Goal: Task Accomplishment & Management: Manage account settings

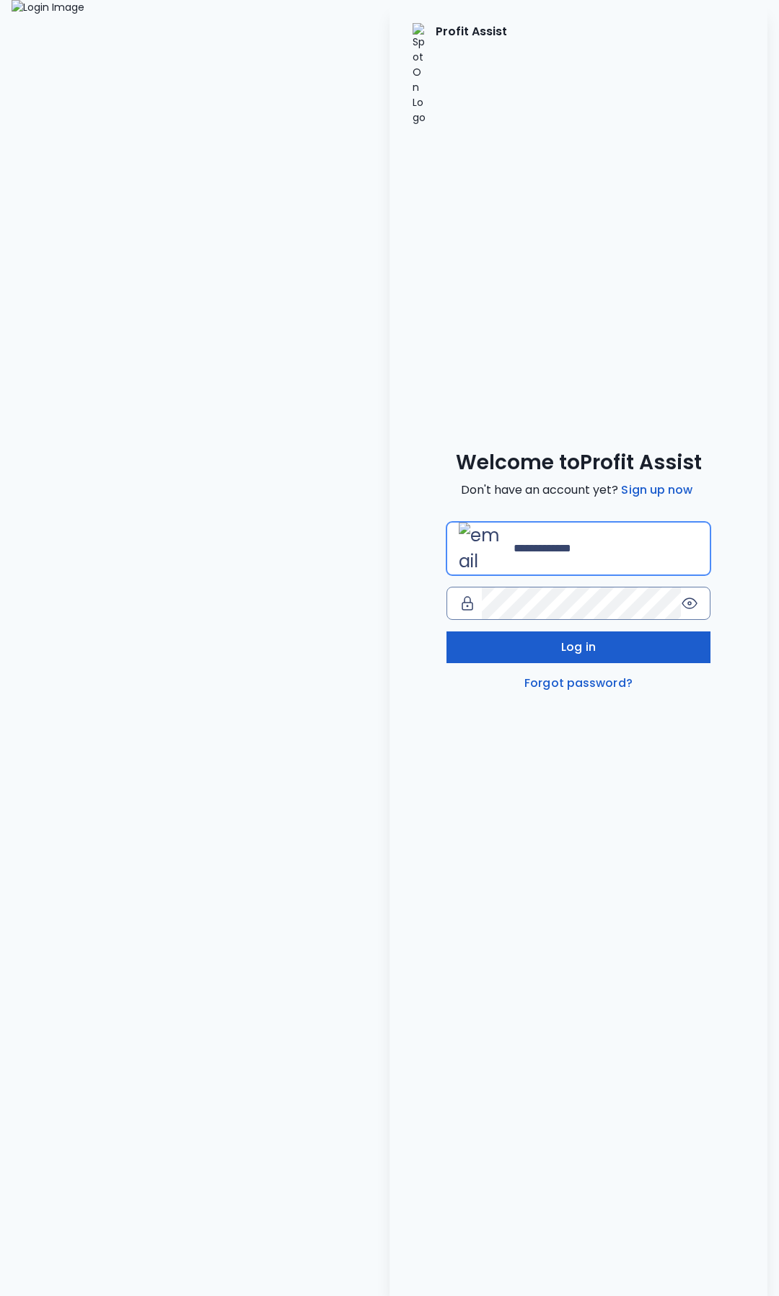
type input "**********"
click at [573, 632] on button "Log in" at bounding box center [578, 648] width 265 height 32
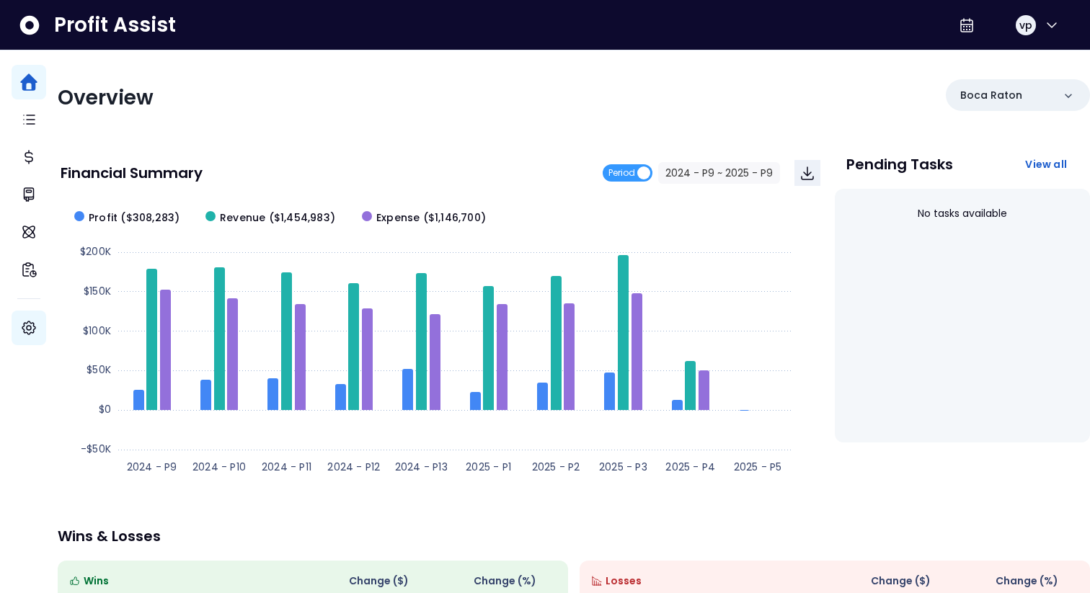
click at [28, 328] on icon "Main navigation" at bounding box center [28, 327] width 17 height 17
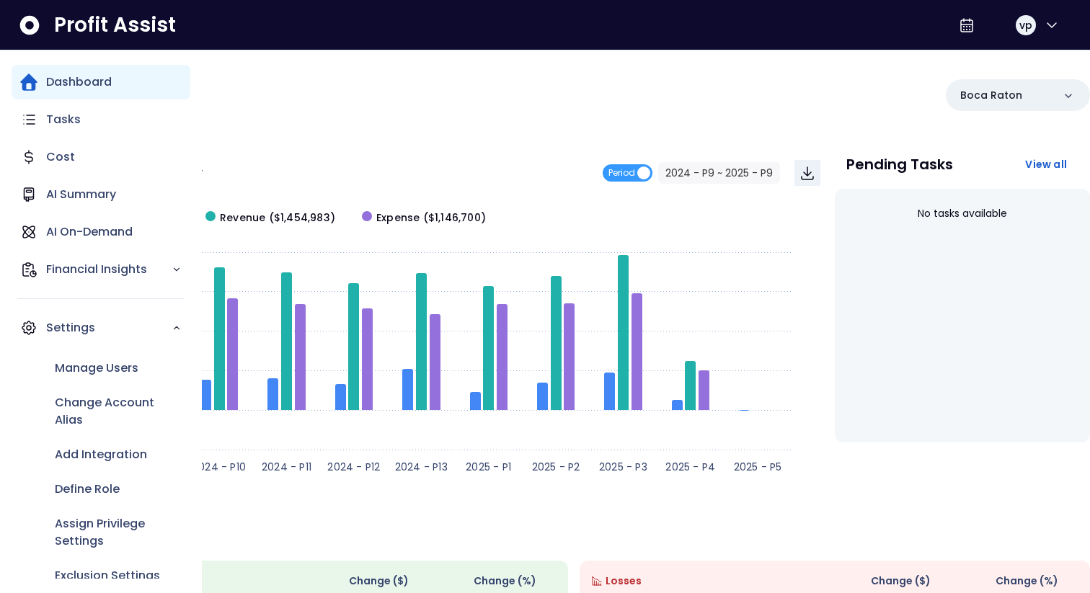
click at [132, 288] on div "Dashboard Tasks Cost AI Summary AI On-Demand Financial Insights Settings Manage…" at bounding box center [101, 322] width 179 height 514
click at [125, 270] on p "Financial Insights" at bounding box center [108, 269] width 125 height 17
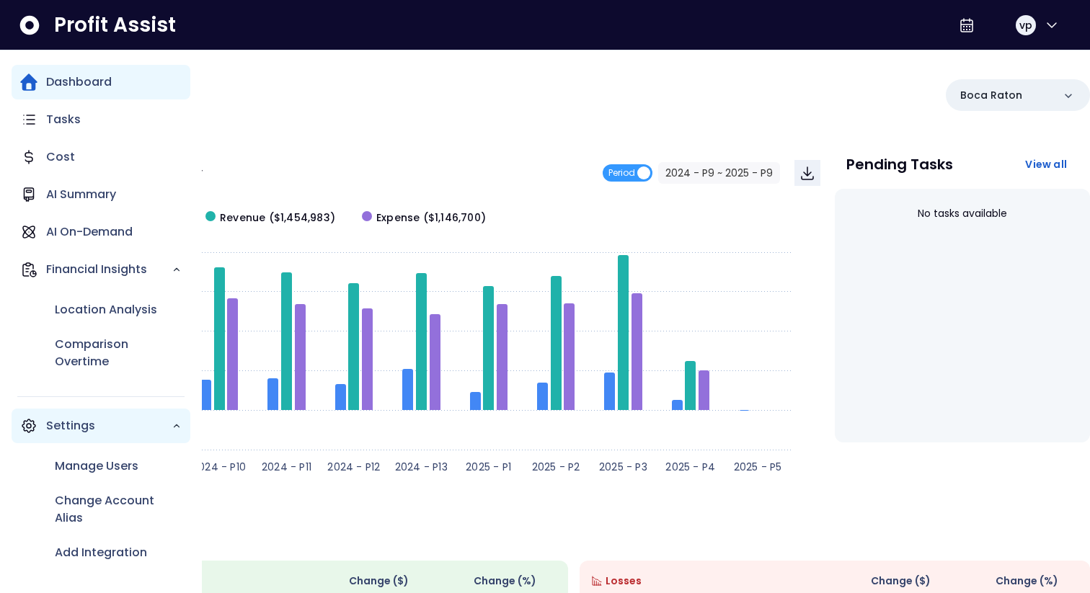
click at [30, 328] on div "Location Analysis Comparison Overtime" at bounding box center [101, 336] width 179 height 98
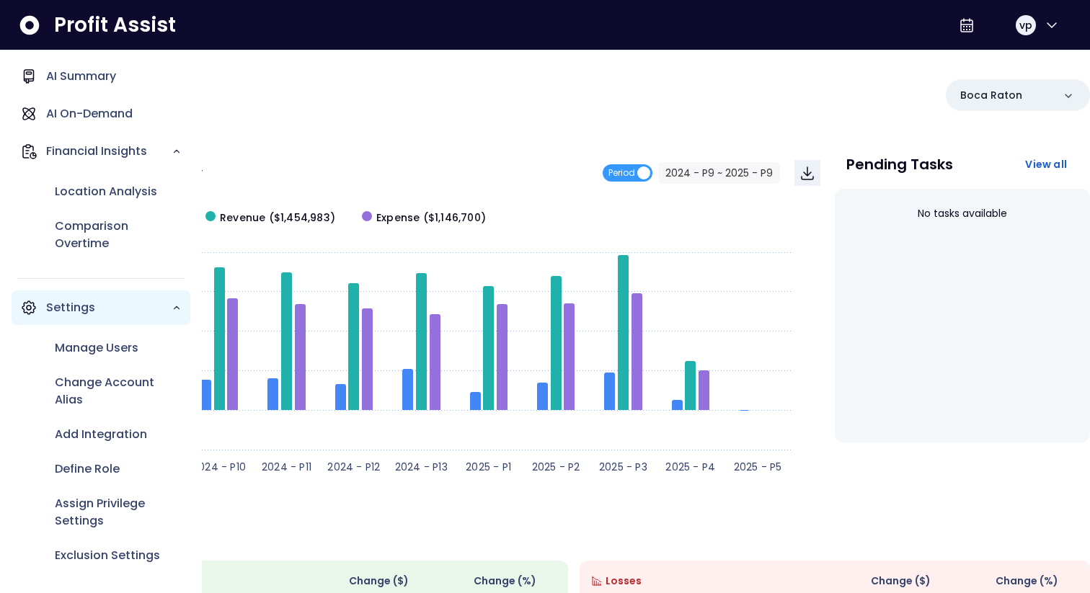
click at [139, 322] on div "Settings" at bounding box center [101, 308] width 179 height 35
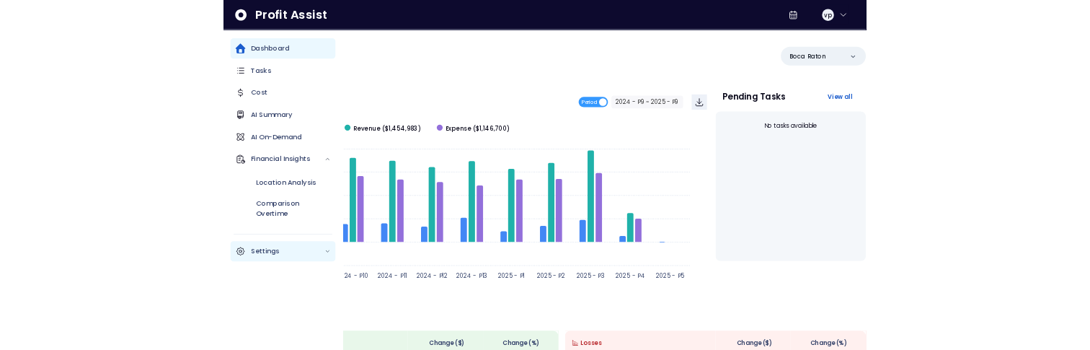
scroll to position [0, 0]
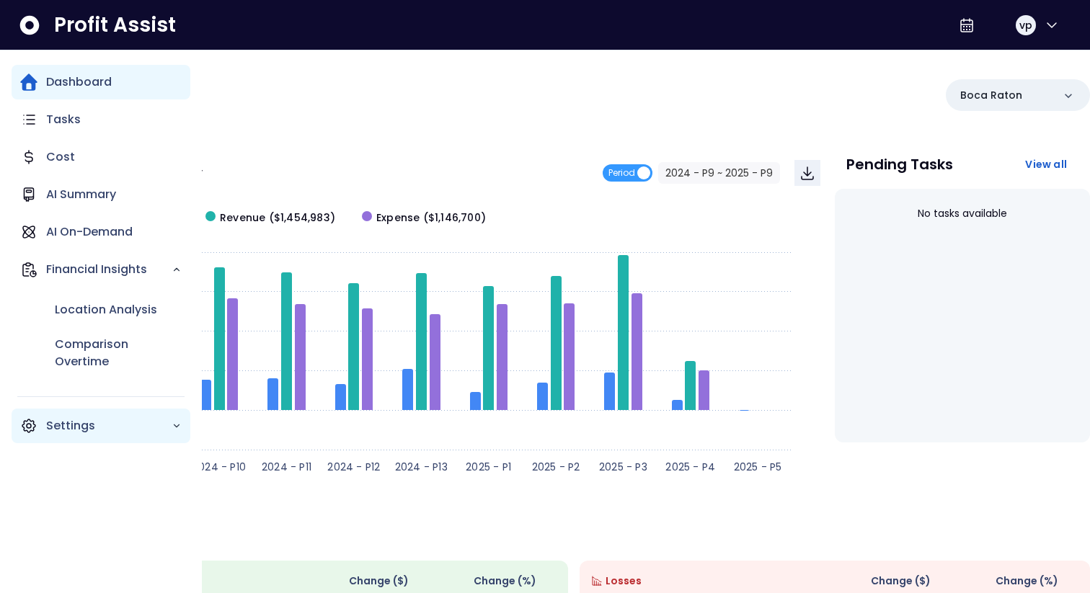
click at [123, 430] on p "Settings" at bounding box center [108, 426] width 125 height 17
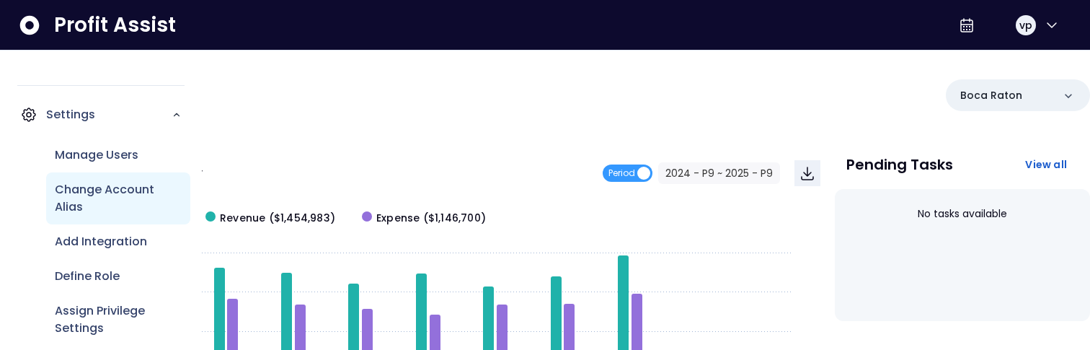
scroll to position [310, 0]
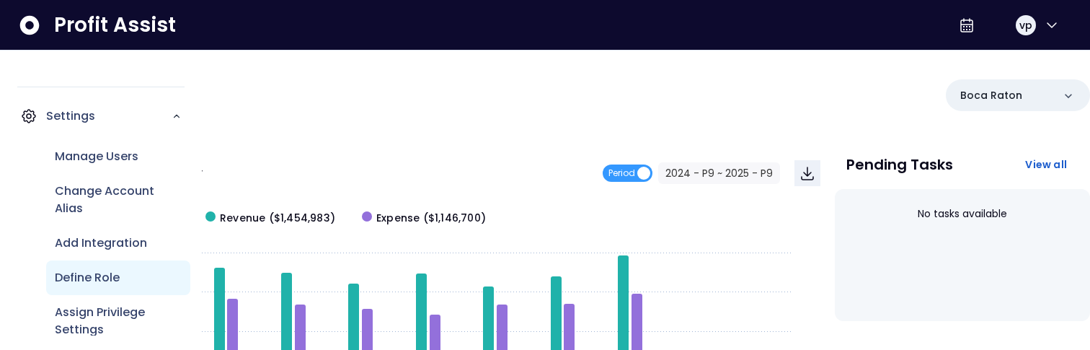
click at [99, 287] on div "Define Role" at bounding box center [118, 277] width 144 height 35
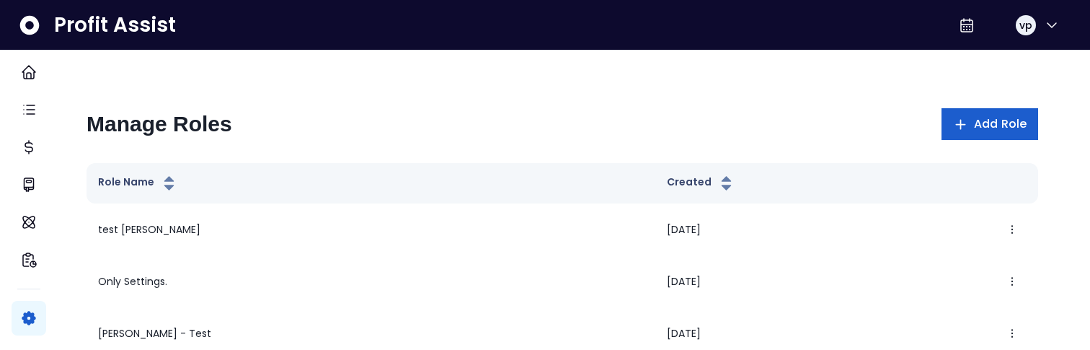
click at [778, 125] on span "Add Role" at bounding box center [1000, 123] width 53 height 17
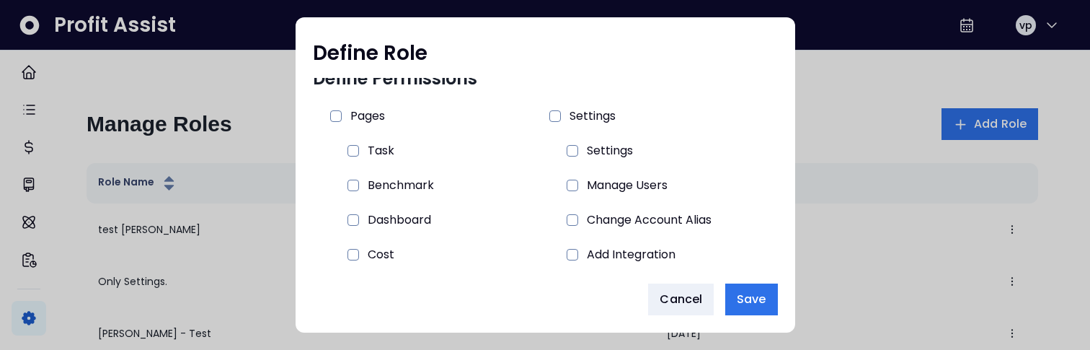
scroll to position [99, 0]
